Goal: Task Accomplishment & Management: Manage account settings

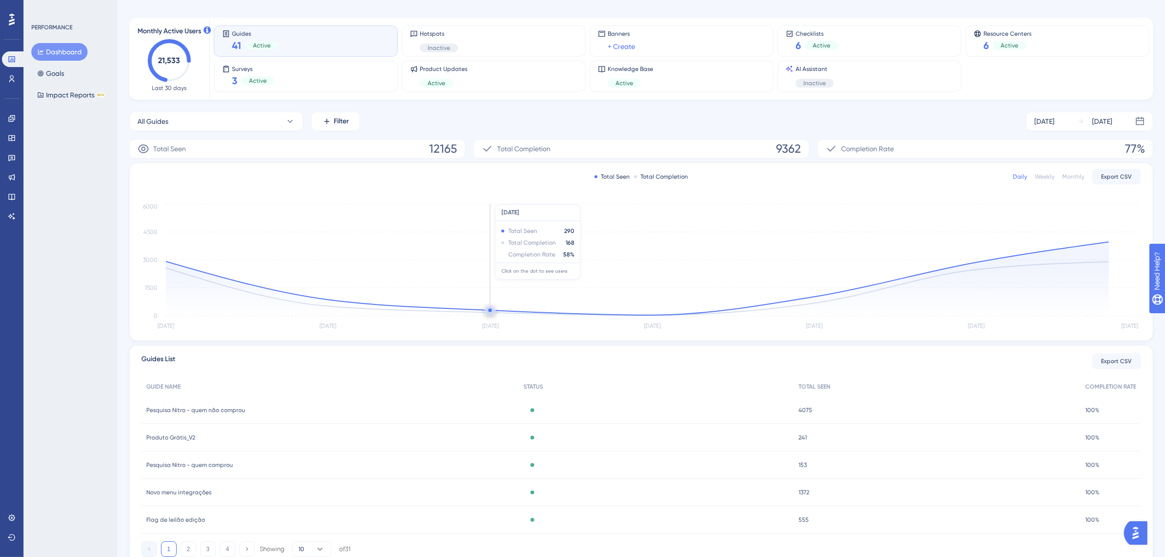
scroll to position [76, 0]
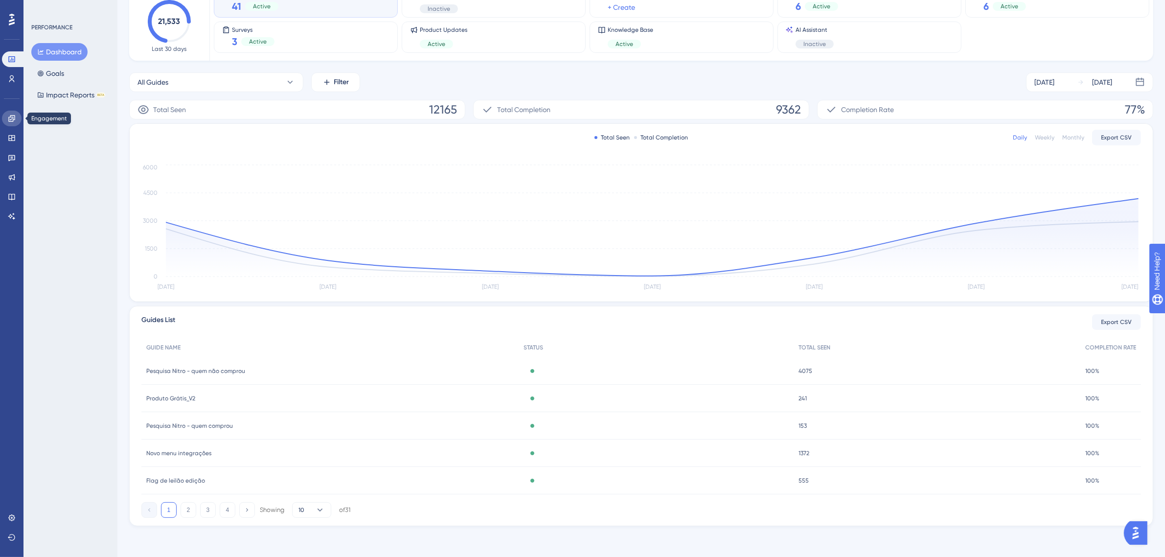
click at [6, 113] on link at bounding box center [12, 119] width 20 height 16
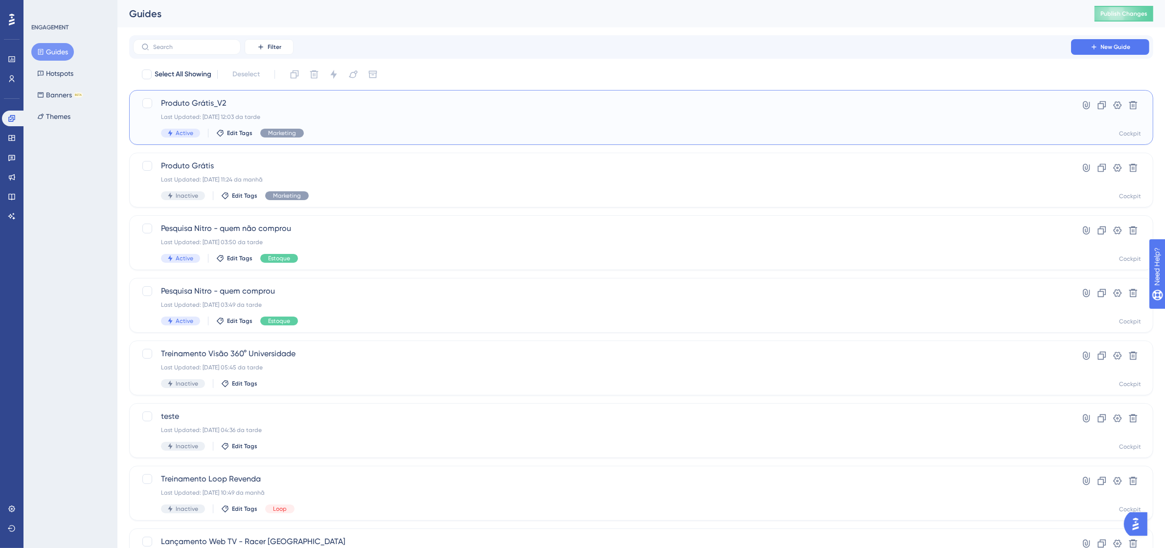
click at [380, 123] on div "Produto Grátis_V2 Last Updated: 15.10.2025 12:03 da tarde Active Edit Tags Mark…" at bounding box center [602, 117] width 882 height 40
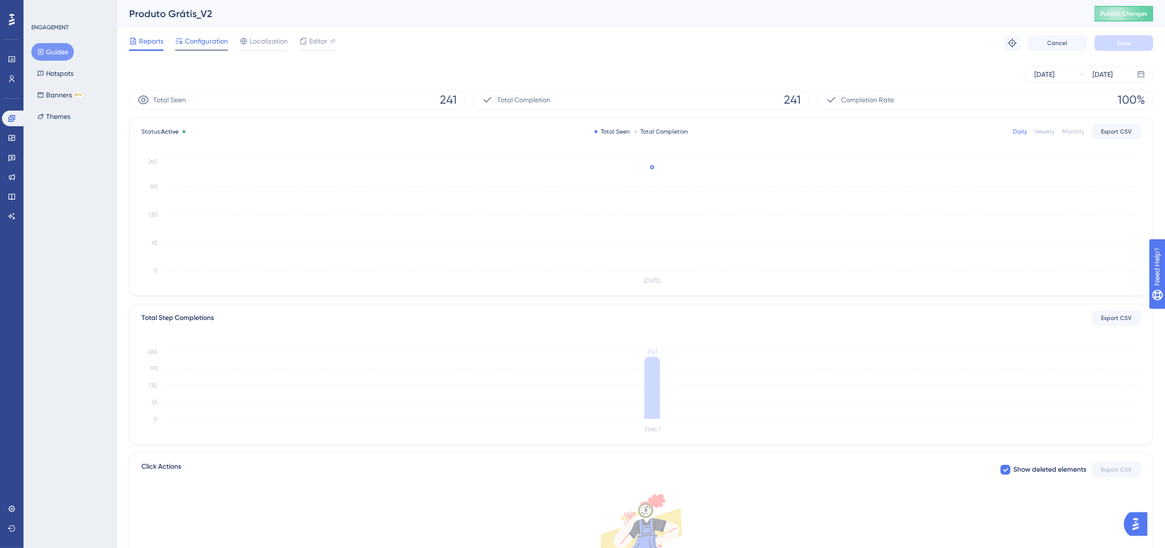
click at [202, 44] on span "Configuration" at bounding box center [206, 41] width 43 height 12
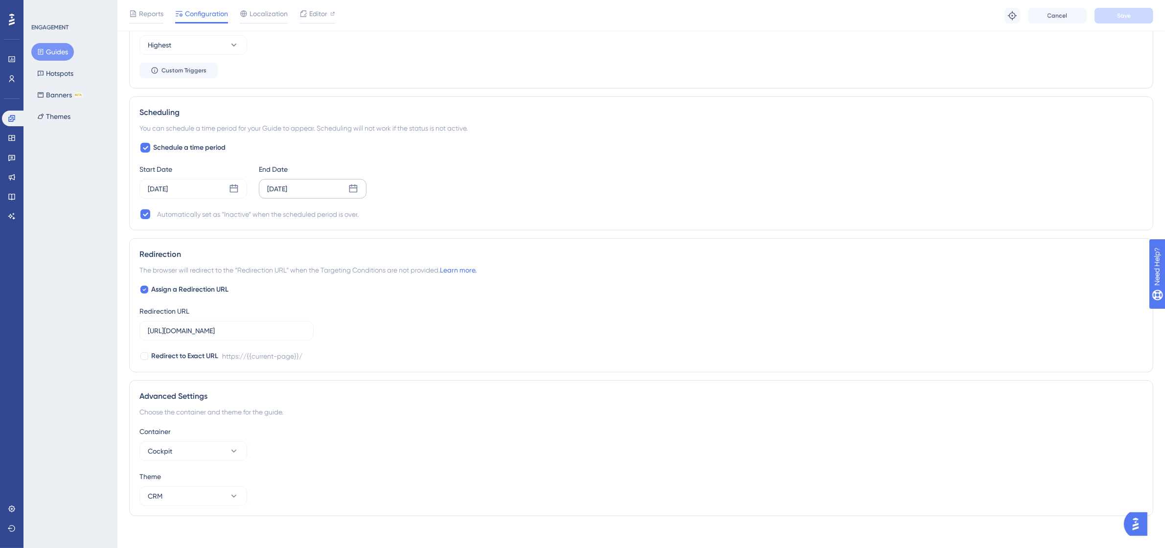
scroll to position [563, 0]
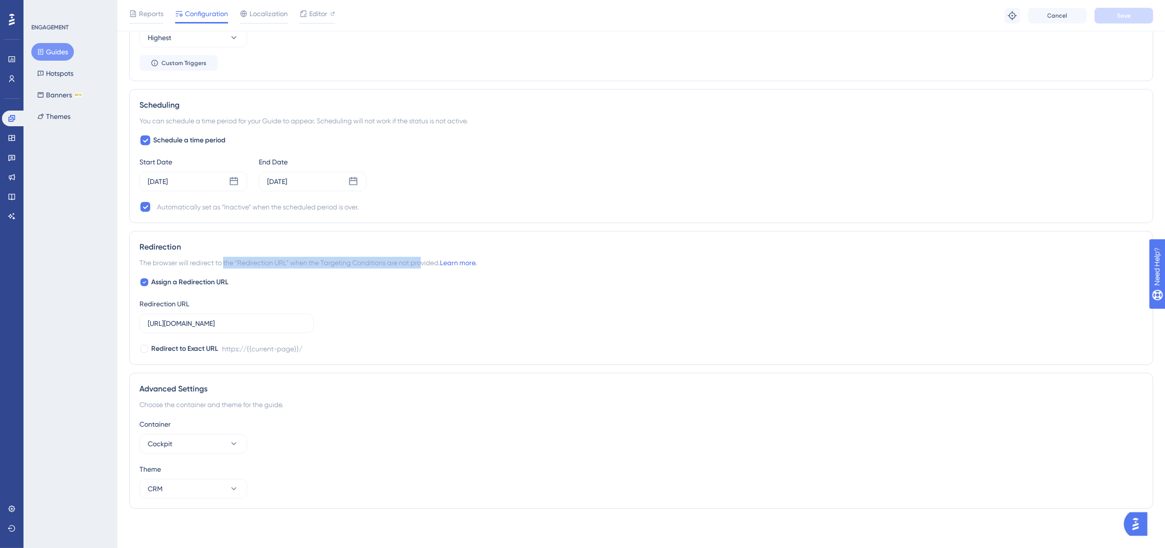
drag, startPoint x: 225, startPoint y: 263, endPoint x: 422, endPoint y: 265, distance: 197.2
click at [422, 265] on span "The browser will redirect to the “Redirection URL” when the Targeting Condition…" at bounding box center [307, 263] width 337 height 12
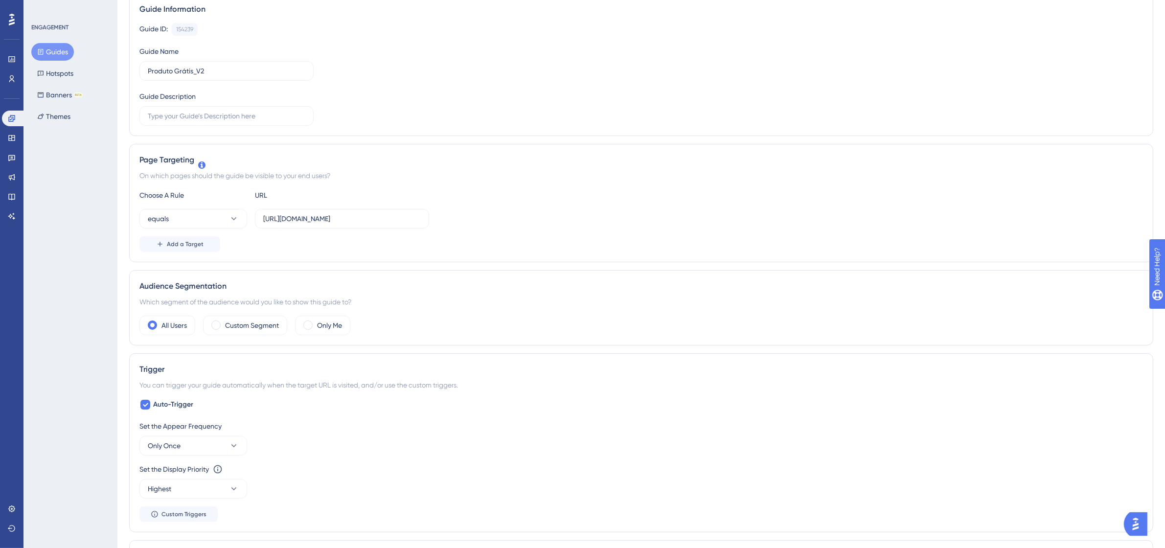
scroll to position [13, 0]
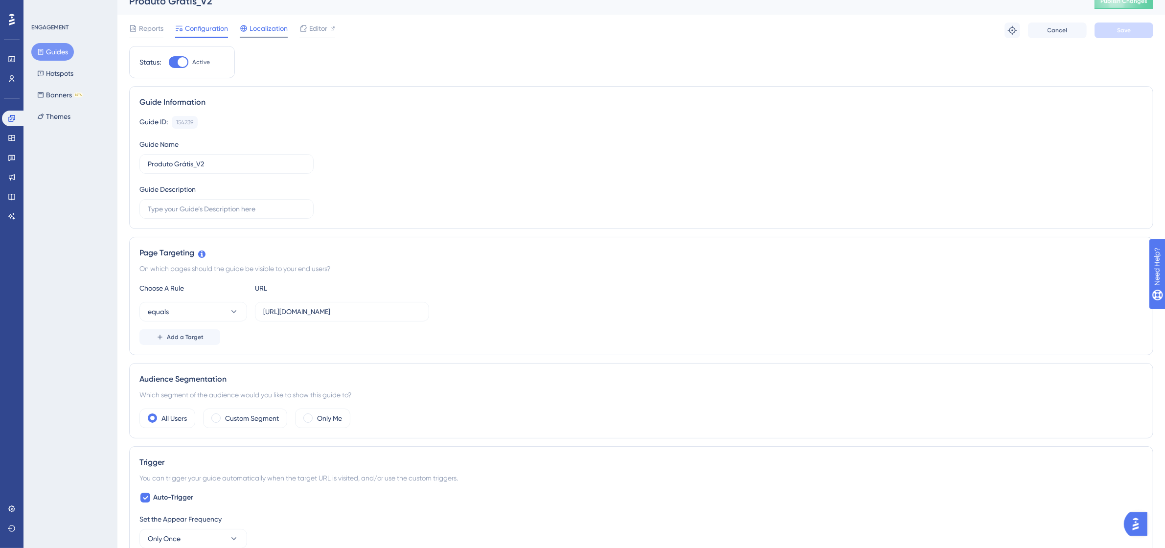
click at [261, 25] on span "Localization" at bounding box center [269, 29] width 38 height 12
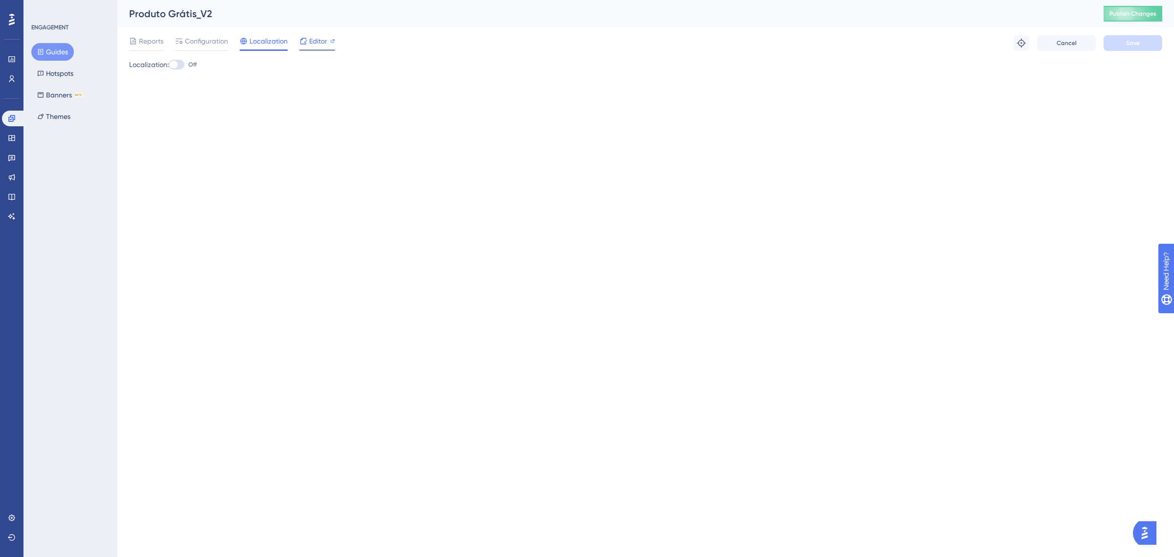
click at [317, 45] on span "Editor" at bounding box center [318, 41] width 18 height 12
click at [64, 75] on button "Hotspots" at bounding box center [55, 74] width 48 height 18
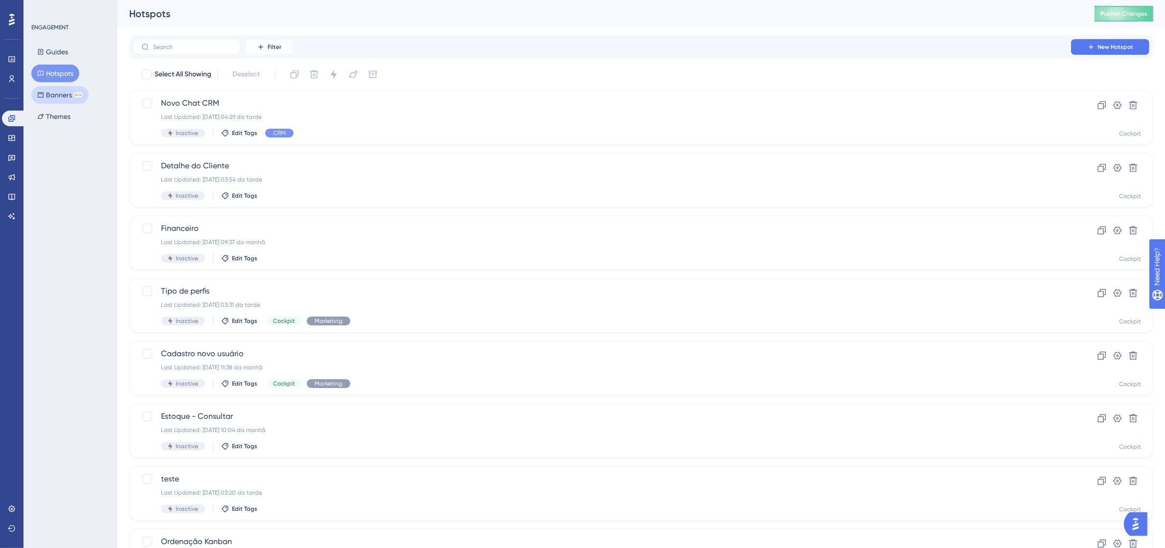
click at [64, 91] on button "Banners BETA" at bounding box center [59, 95] width 57 height 18
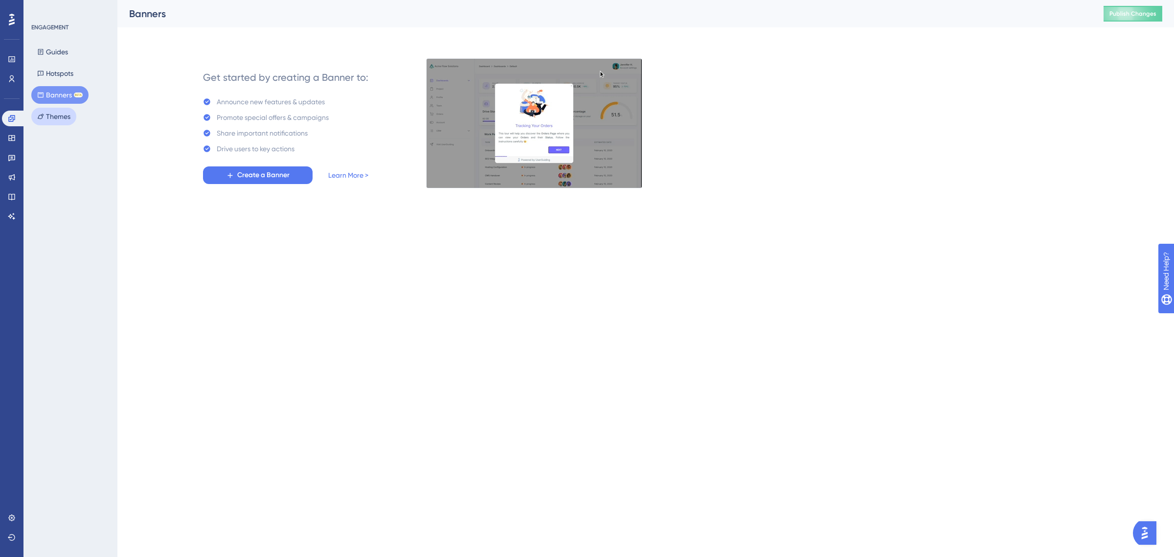
click at [71, 116] on button "Themes" at bounding box center [53, 117] width 45 height 18
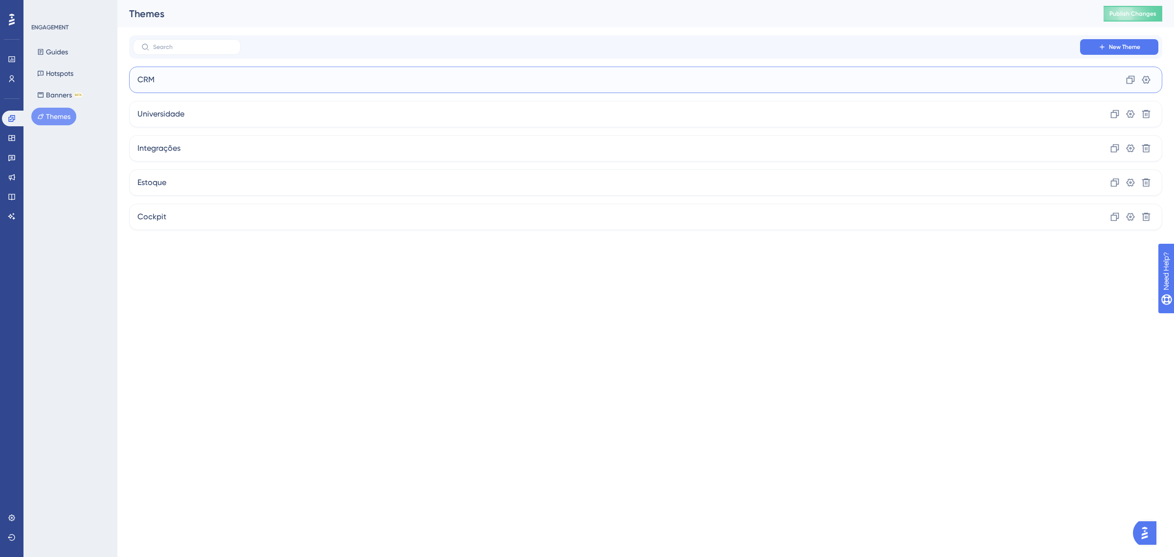
click at [227, 82] on div "CRM Clone Settings" at bounding box center [645, 80] width 1033 height 26
click at [175, 112] on span "Universidade" at bounding box center [160, 114] width 47 height 12
click at [172, 213] on div "Cockpit Clone Settings Delete" at bounding box center [645, 217] width 1033 height 26
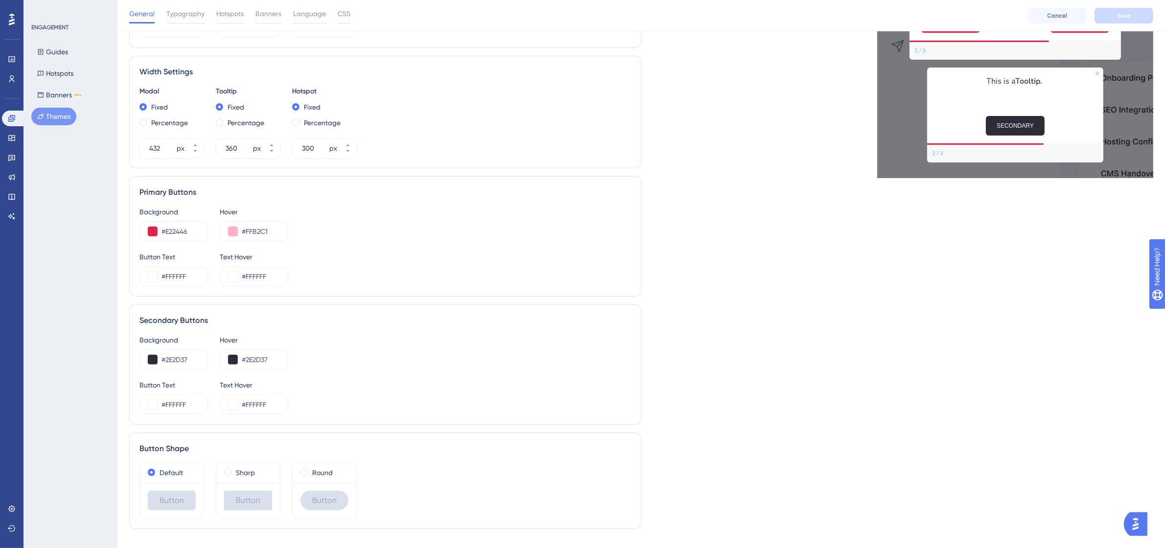
scroll to position [367, 0]
